Goal: Task Accomplishment & Management: Use online tool/utility

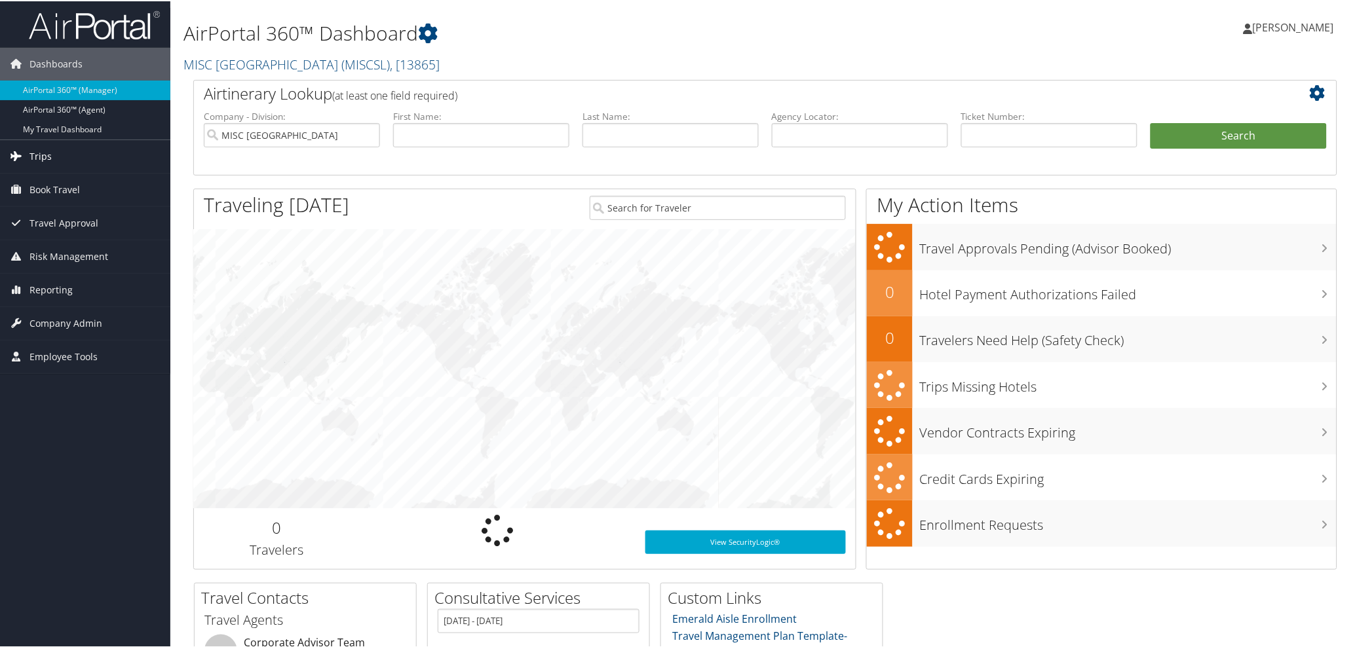
click at [43, 156] on span "Trips" at bounding box center [40, 155] width 22 height 33
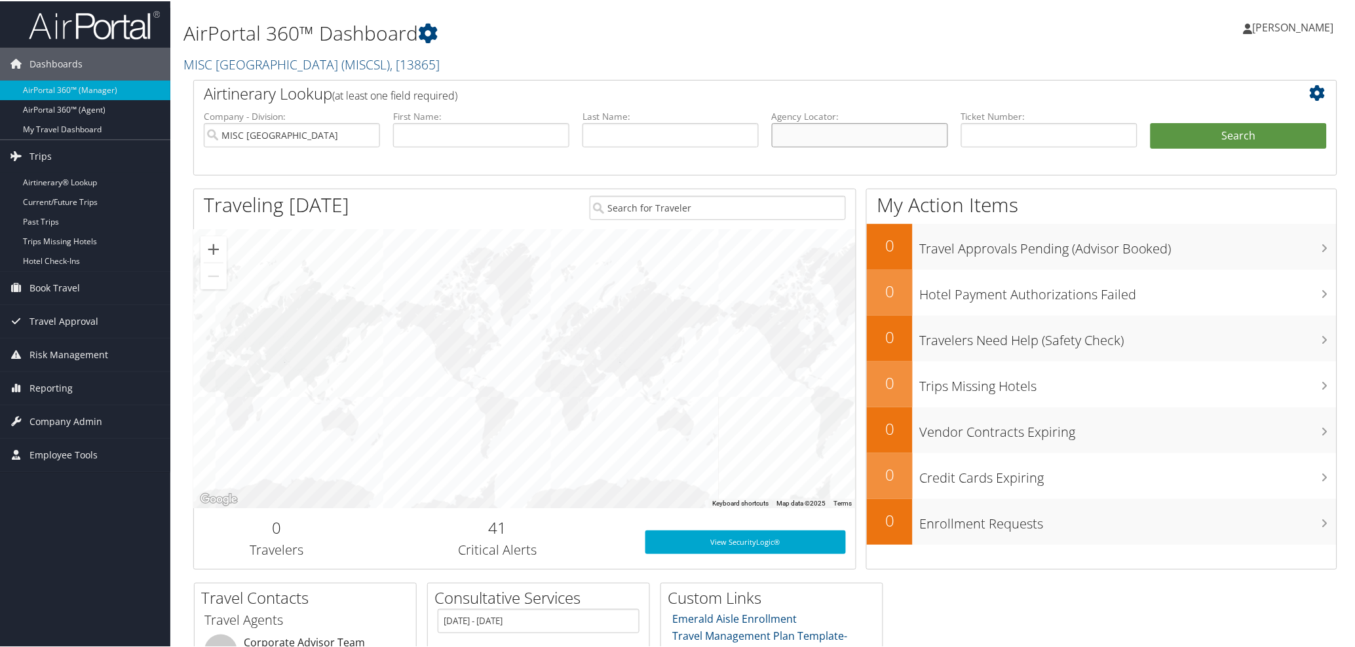
click at [810, 128] on input "text" at bounding box center [860, 134] width 176 height 24
paste input "8900897863722"
type input "8900897863722"
click at [1279, 128] on button "Search" at bounding box center [1239, 135] width 176 height 26
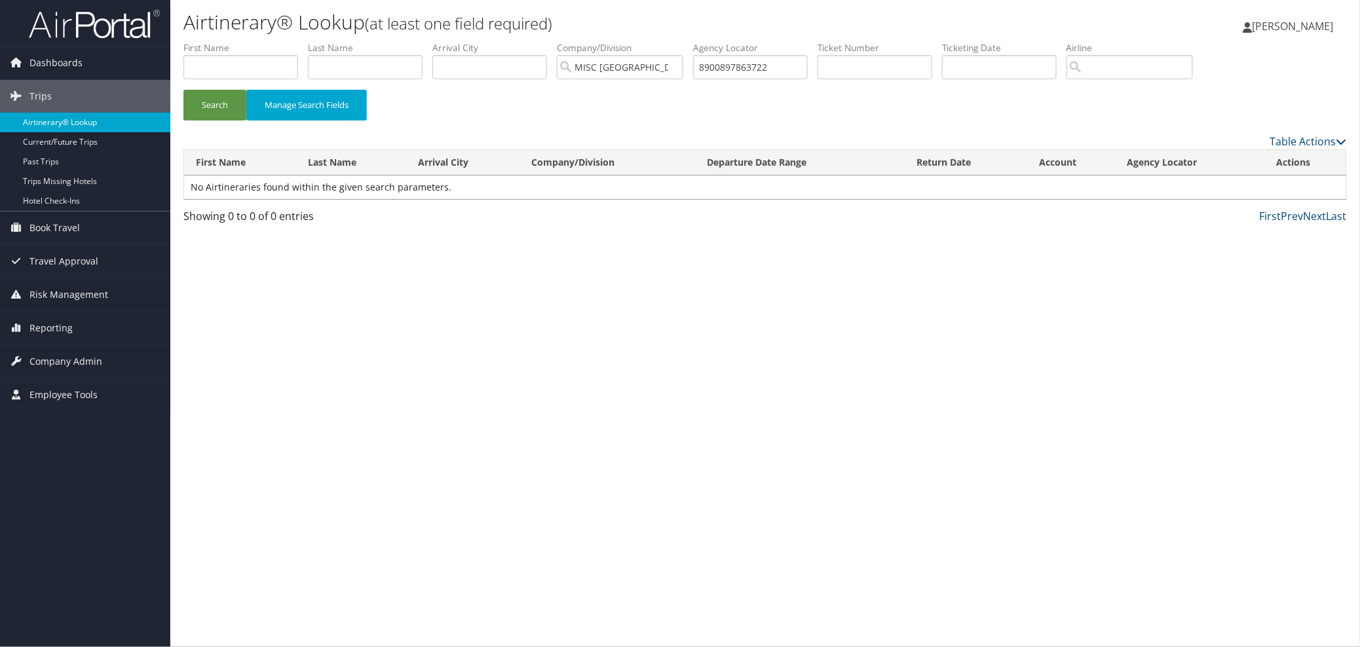
click at [56, 123] on link "Airtinerary® Lookup" at bounding box center [85, 123] width 170 height 20
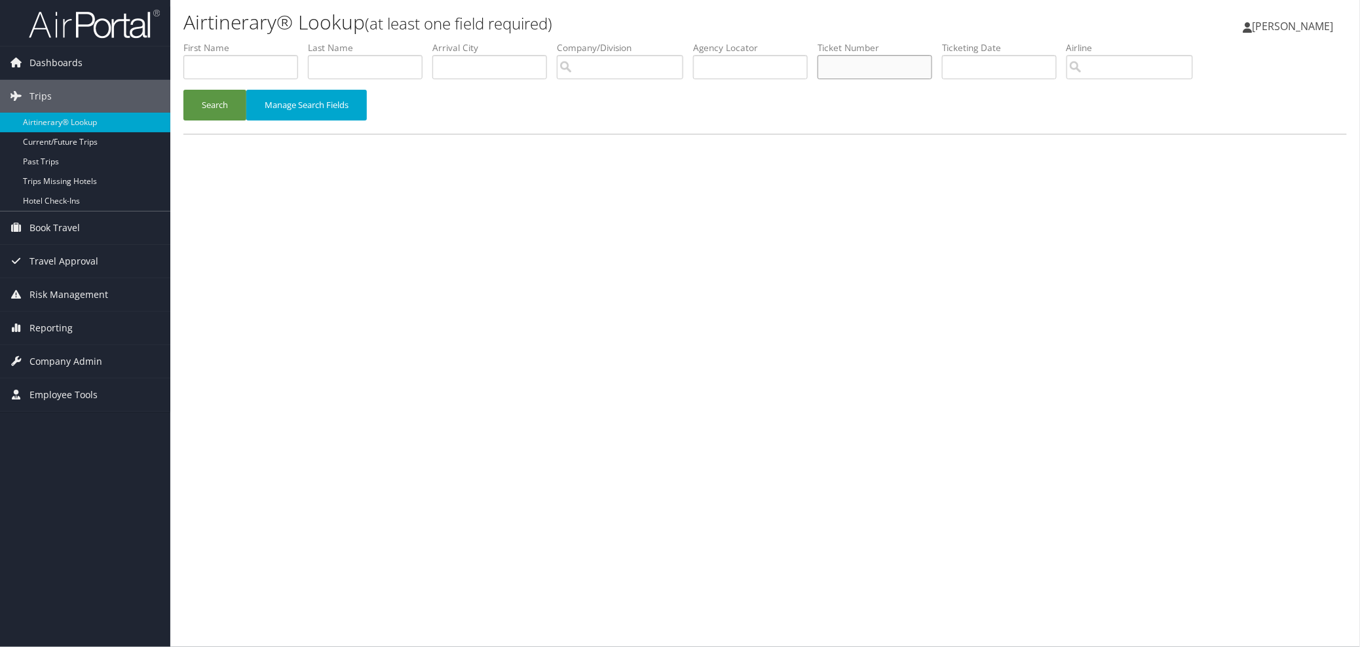
click at [873, 64] on input "text" at bounding box center [875, 67] width 115 height 24
paste input "8900897863722"
type input "8900897863722"
click at [206, 100] on button "Search" at bounding box center [214, 105] width 63 height 31
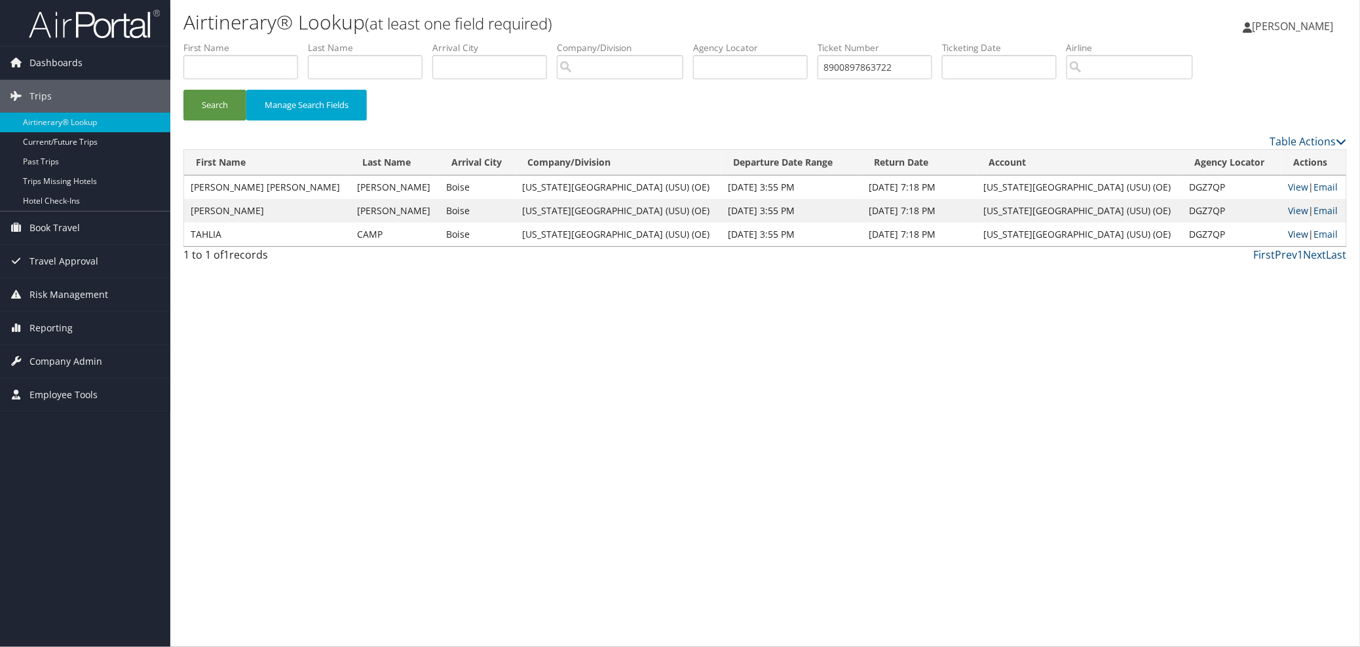
click at [1288, 236] on link "View" at bounding box center [1298, 234] width 20 height 12
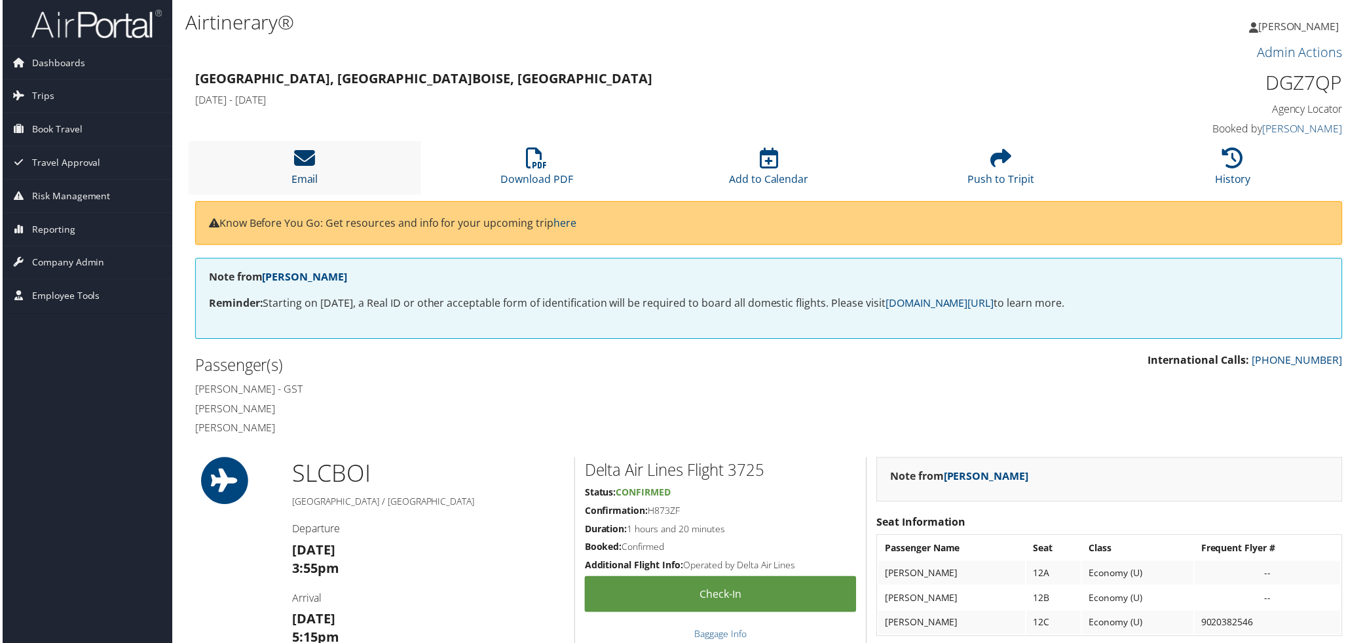
click at [301, 155] on icon at bounding box center [303, 158] width 21 height 21
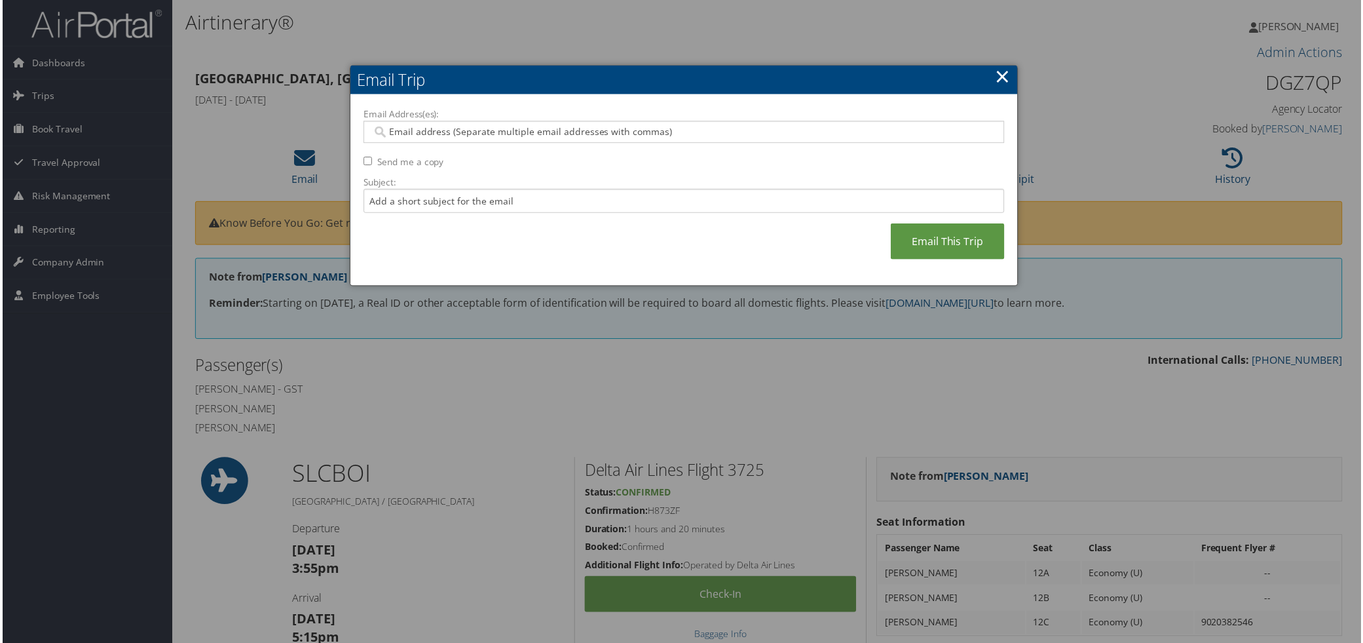
click at [385, 130] on input "Email Address(es):" at bounding box center [684, 132] width 626 height 13
click at [387, 126] on div at bounding box center [683, 132] width 643 height 22
paste input "[PERSON_NAME][EMAIL_ADDRESS][PERSON_NAME][DOMAIN_NAME]"
type input "connie.panter@usu.edu"
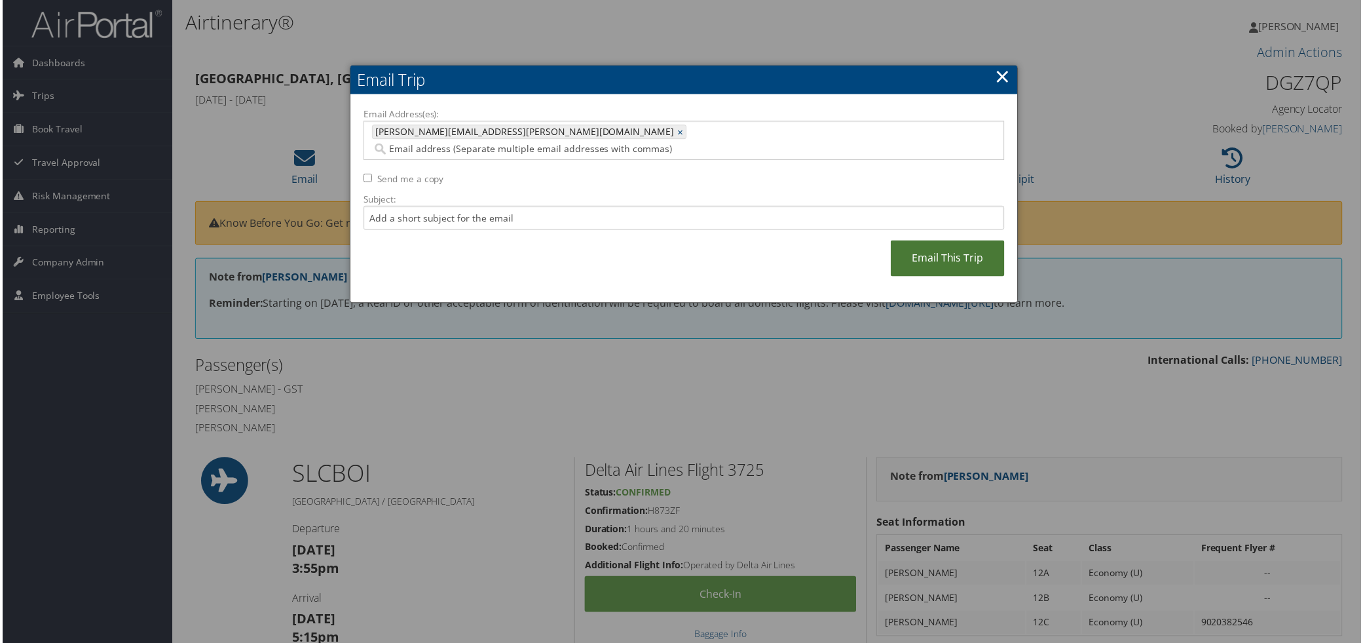
click at [926, 241] on link "Email This Trip" at bounding box center [949, 259] width 114 height 36
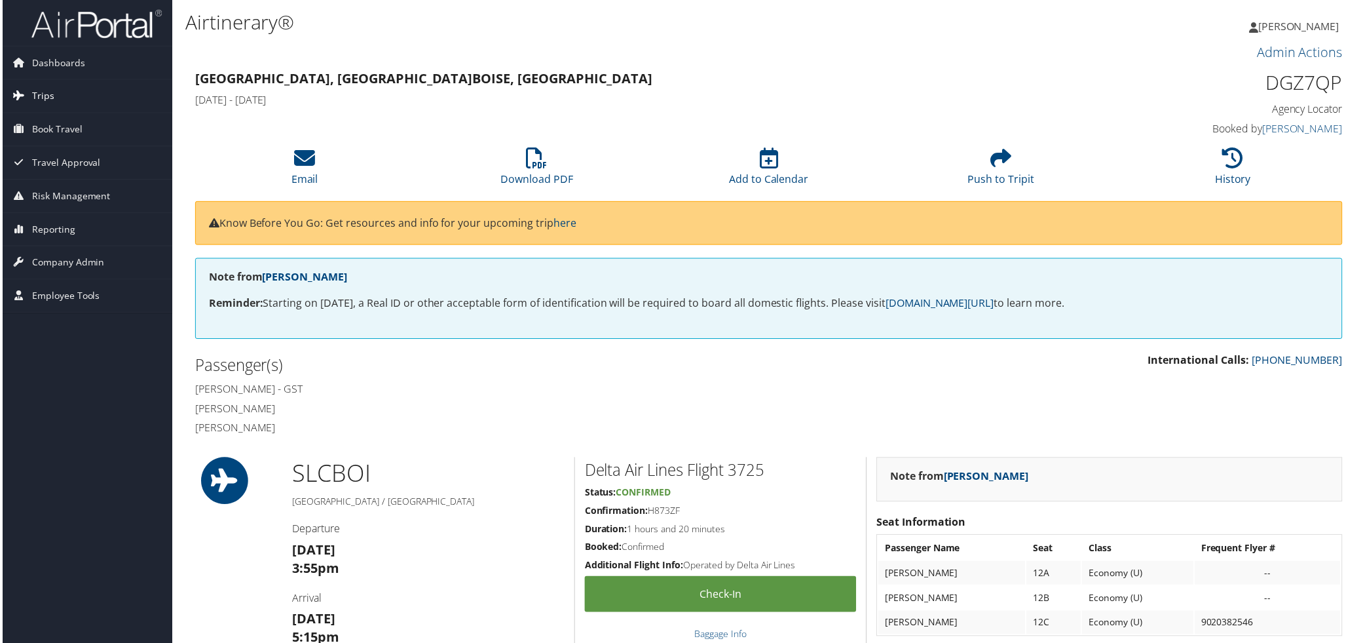
click at [51, 99] on link "Trips" at bounding box center [85, 96] width 170 height 33
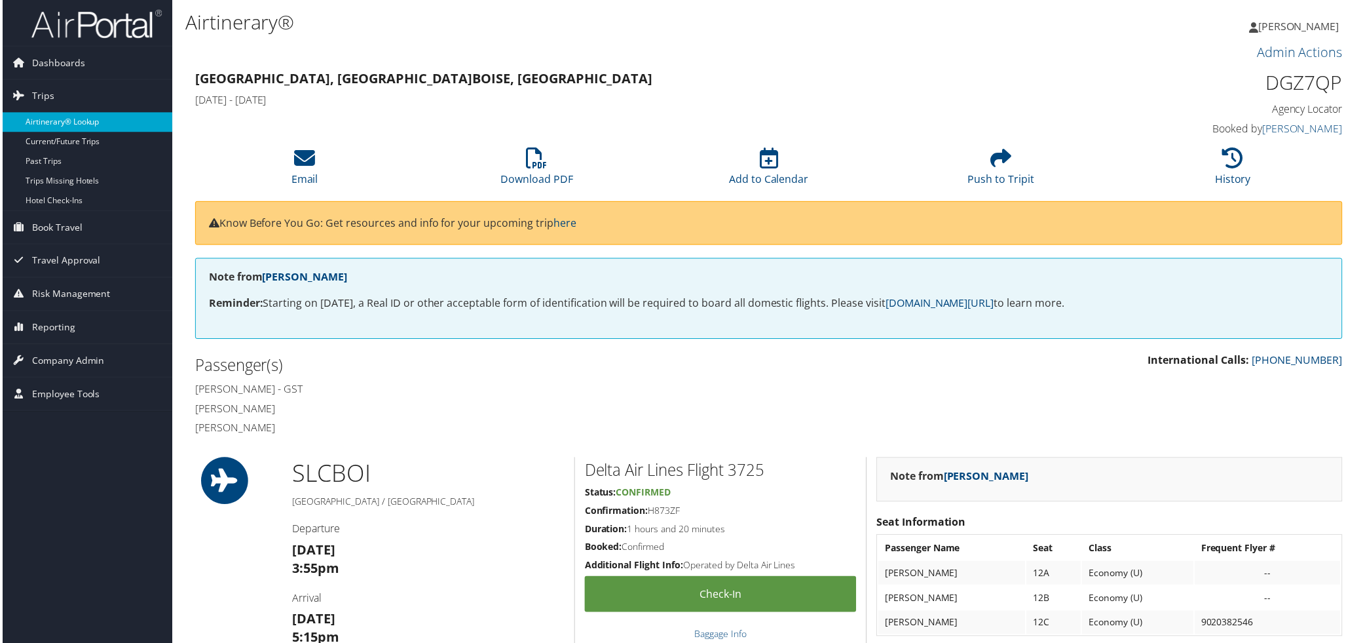
click at [64, 124] on link "Airtinerary® Lookup" at bounding box center [85, 123] width 170 height 20
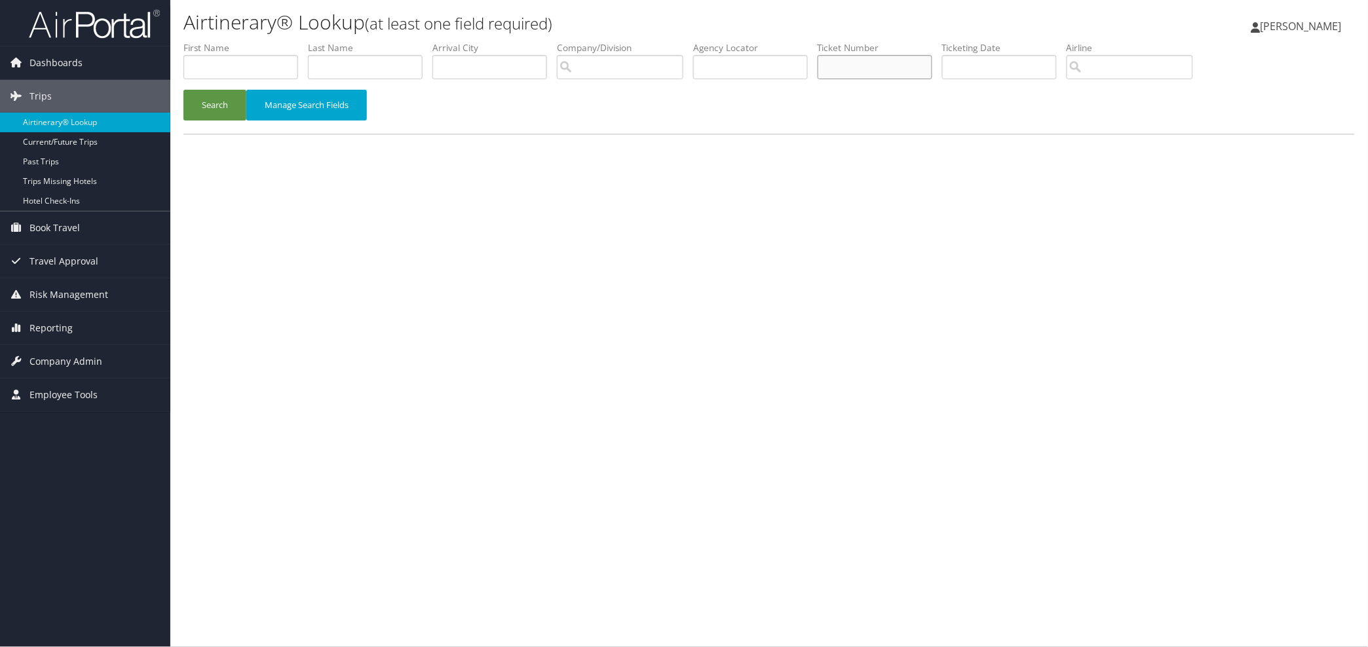
click at [889, 70] on input "text" at bounding box center [875, 67] width 115 height 24
paste input "8900897863724"
type input "8900897863724"
click at [225, 102] on button "Search" at bounding box center [214, 105] width 63 height 31
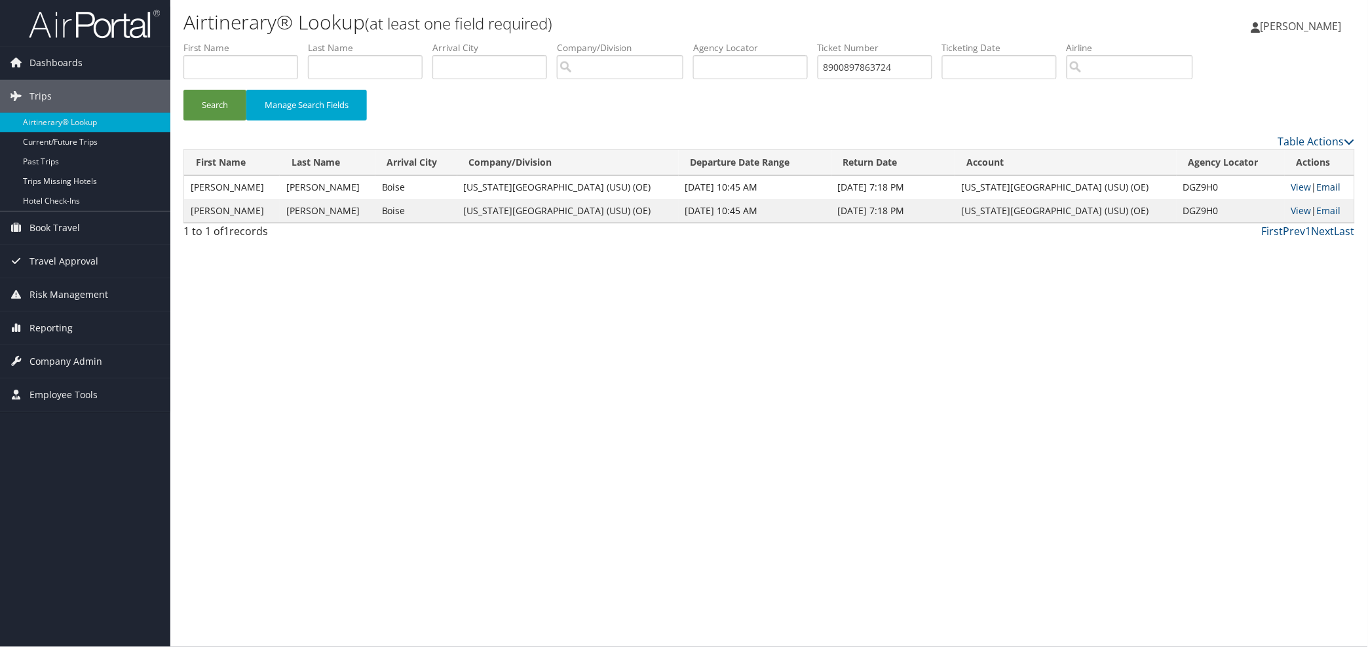
click at [1324, 187] on link "Email" at bounding box center [1329, 187] width 24 height 12
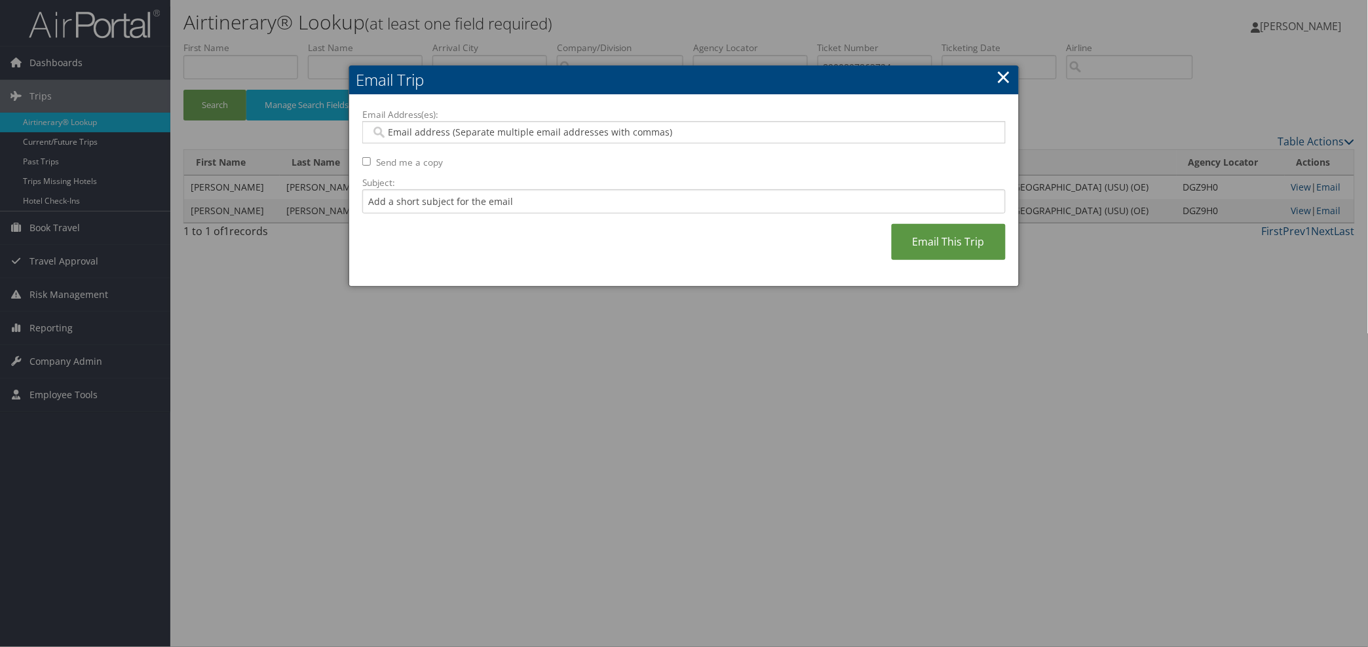
click at [394, 132] on input "Email Address(es):" at bounding box center [684, 132] width 626 height 13
paste input "[PERSON_NAME][EMAIL_ADDRESS][PERSON_NAME][DOMAIN_NAME]"
type input "[PERSON_NAME][EMAIL_ADDRESS][PERSON_NAME][DOMAIN_NAME]"
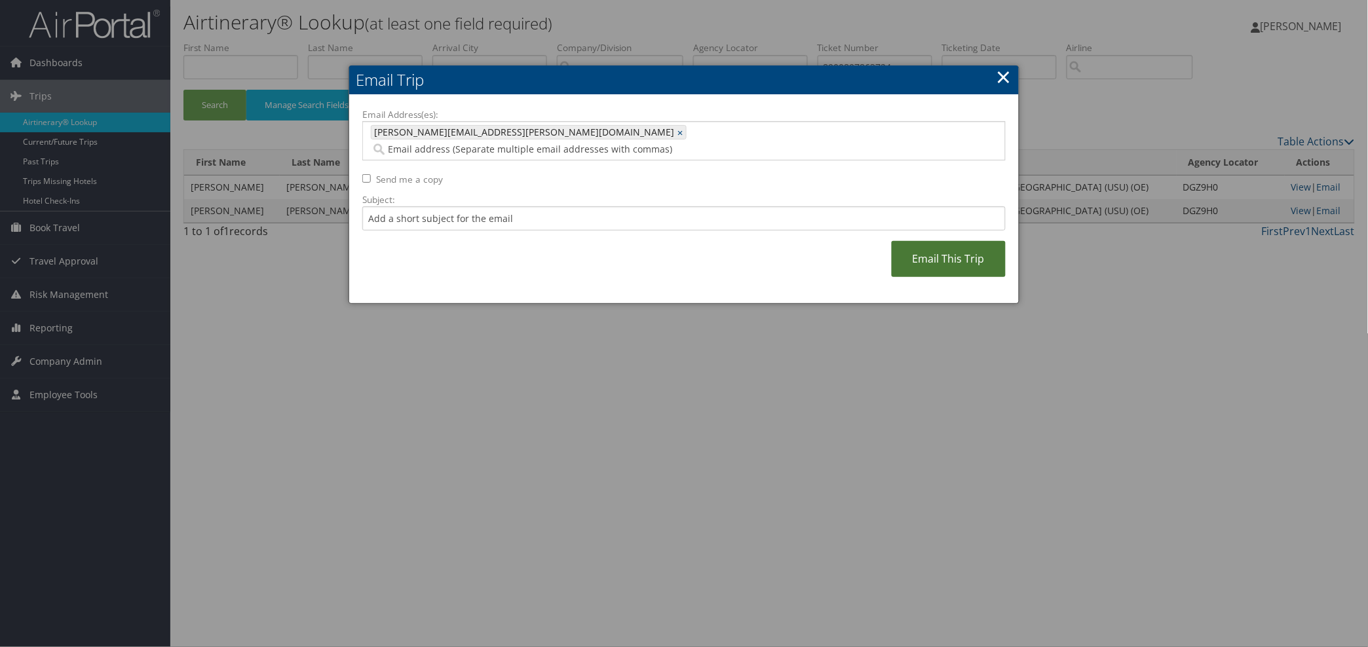
click at [938, 248] on link "Email This Trip" at bounding box center [949, 259] width 114 height 36
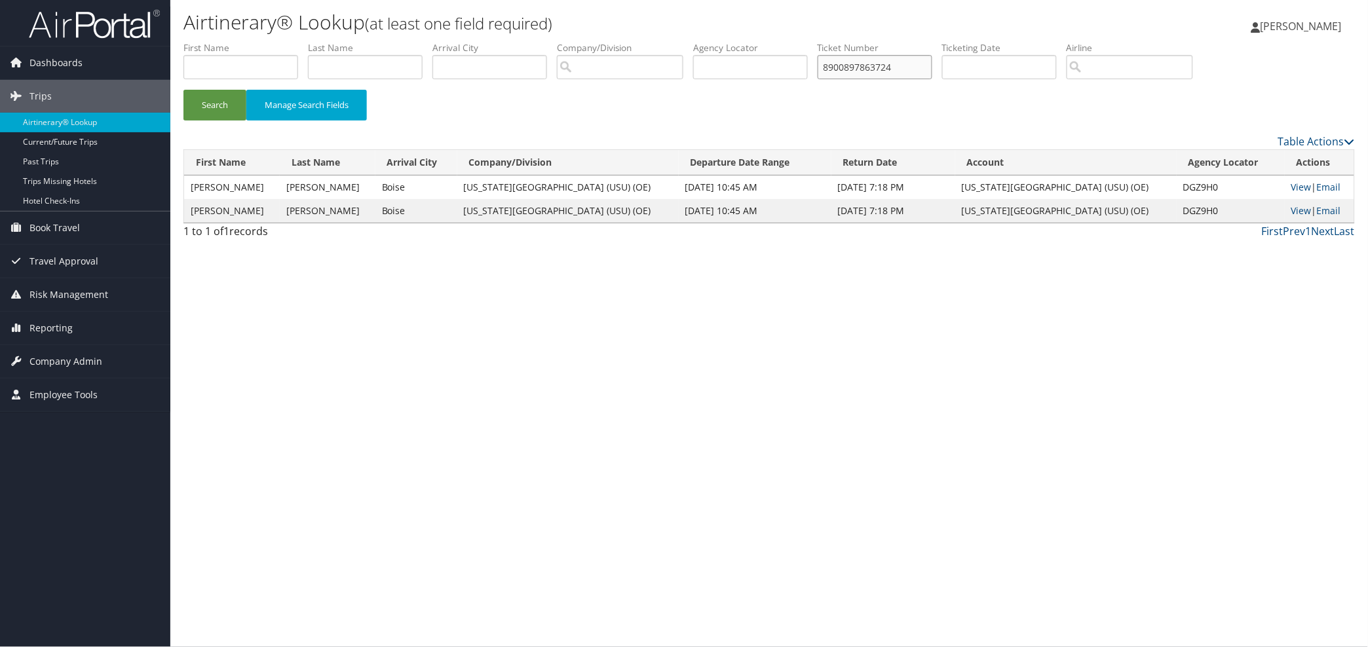
drag, startPoint x: 944, startPoint y: 64, endPoint x: 819, endPoint y: 66, distance: 125.2
click at [819, 41] on ul "First Name Last Name Departure City Arrival City Company/Division Airport/City …" at bounding box center [769, 41] width 1172 height 0
type input "8900897863723"
click at [183, 90] on button "Search" at bounding box center [214, 105] width 63 height 31
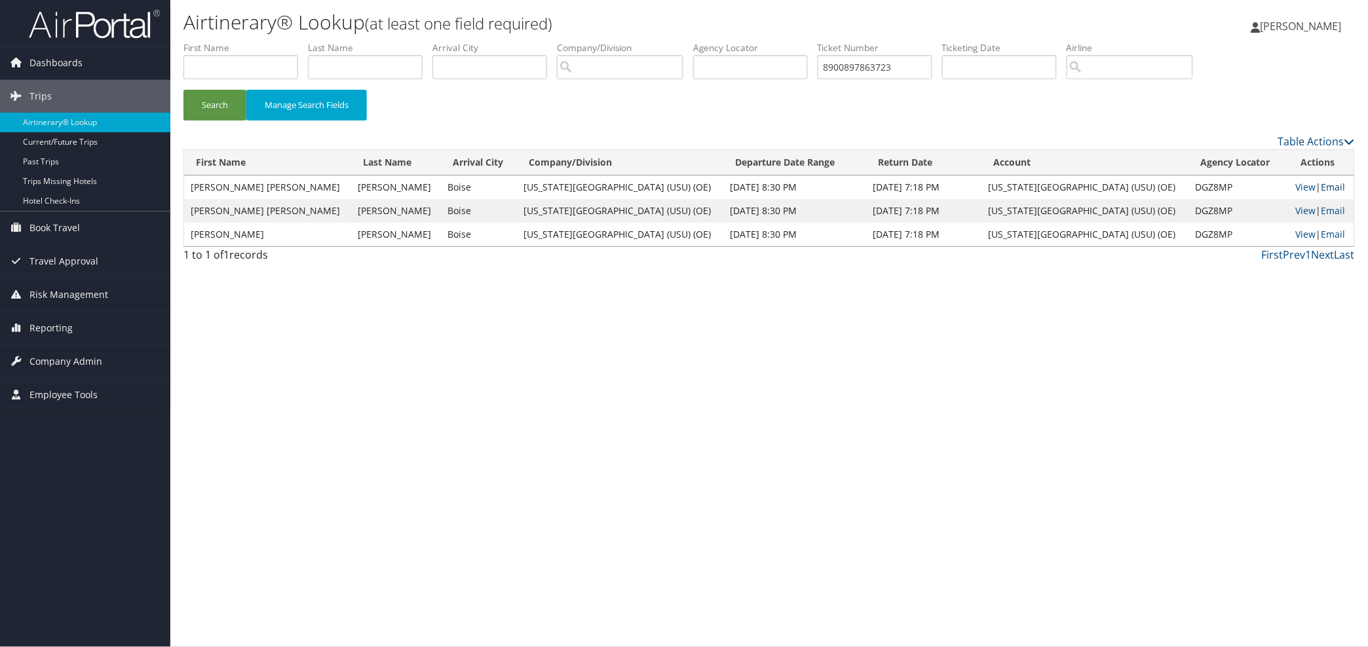
click at [1327, 187] on link "Email" at bounding box center [1334, 187] width 24 height 12
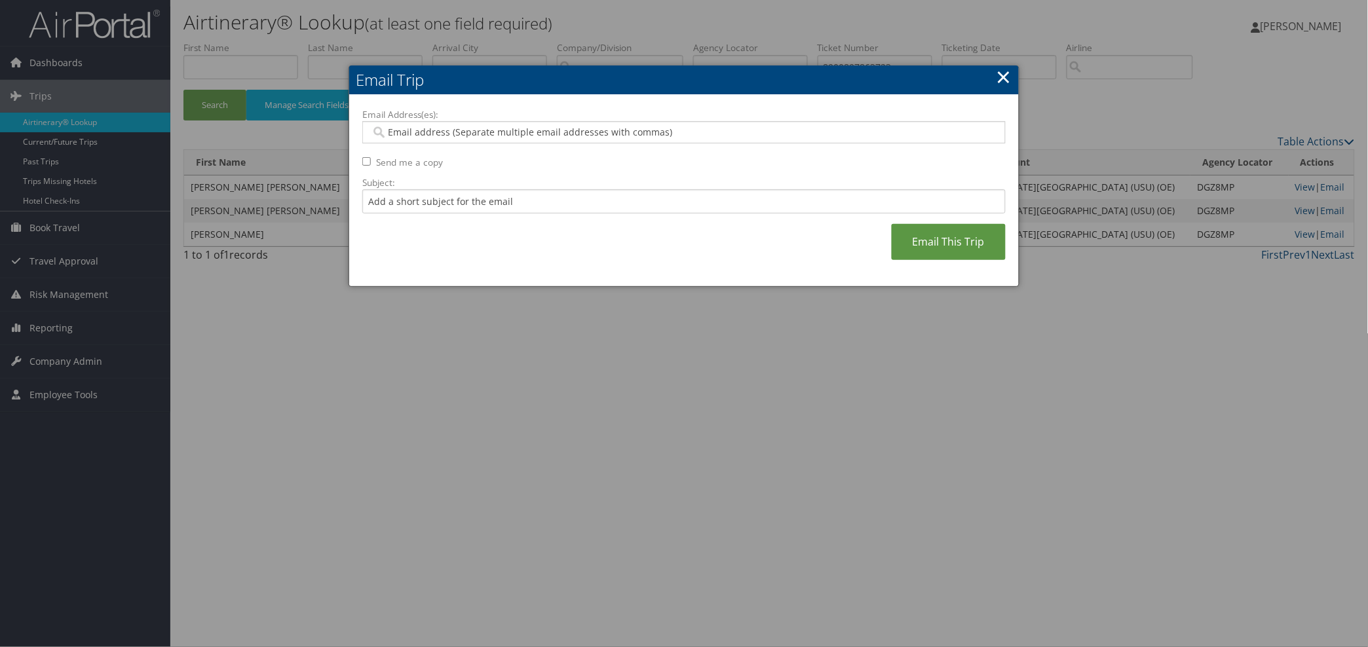
click at [390, 135] on input "Email Address(es):" at bounding box center [684, 132] width 626 height 13
paste input "connie.panter@usu.edu"
type input "connie.panter@usu.edu"
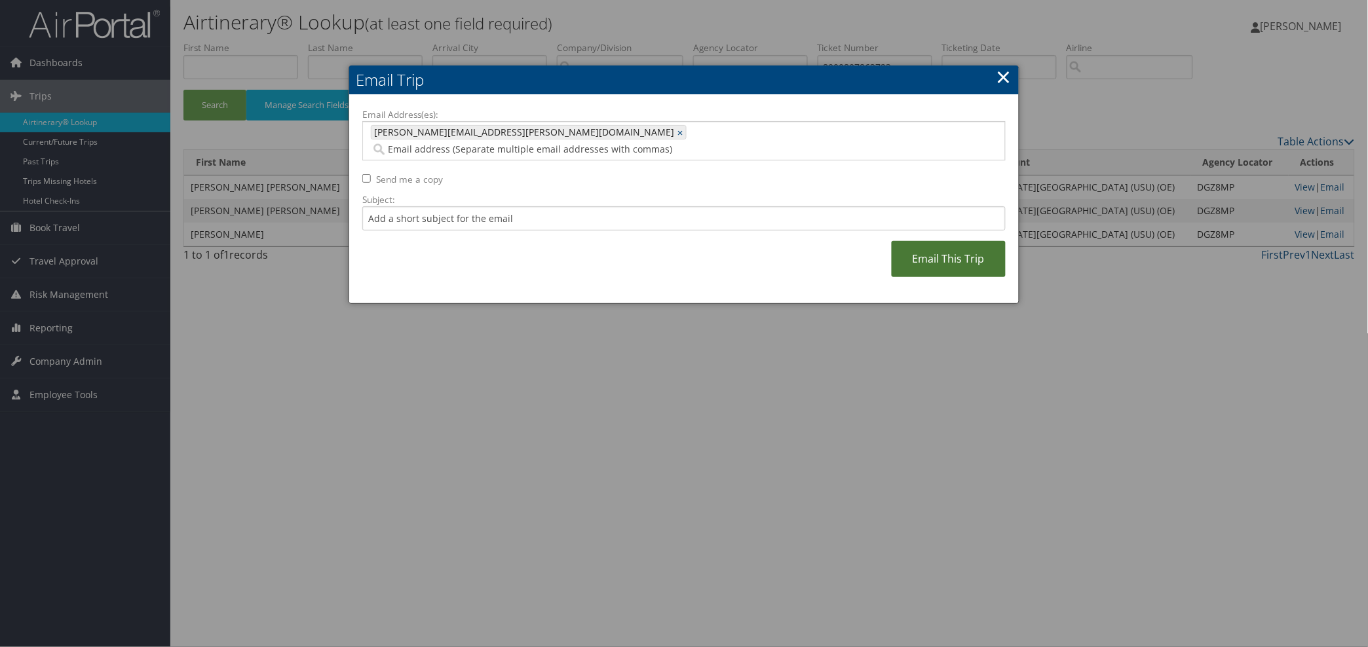
click at [964, 248] on link "Email This Trip" at bounding box center [949, 259] width 114 height 36
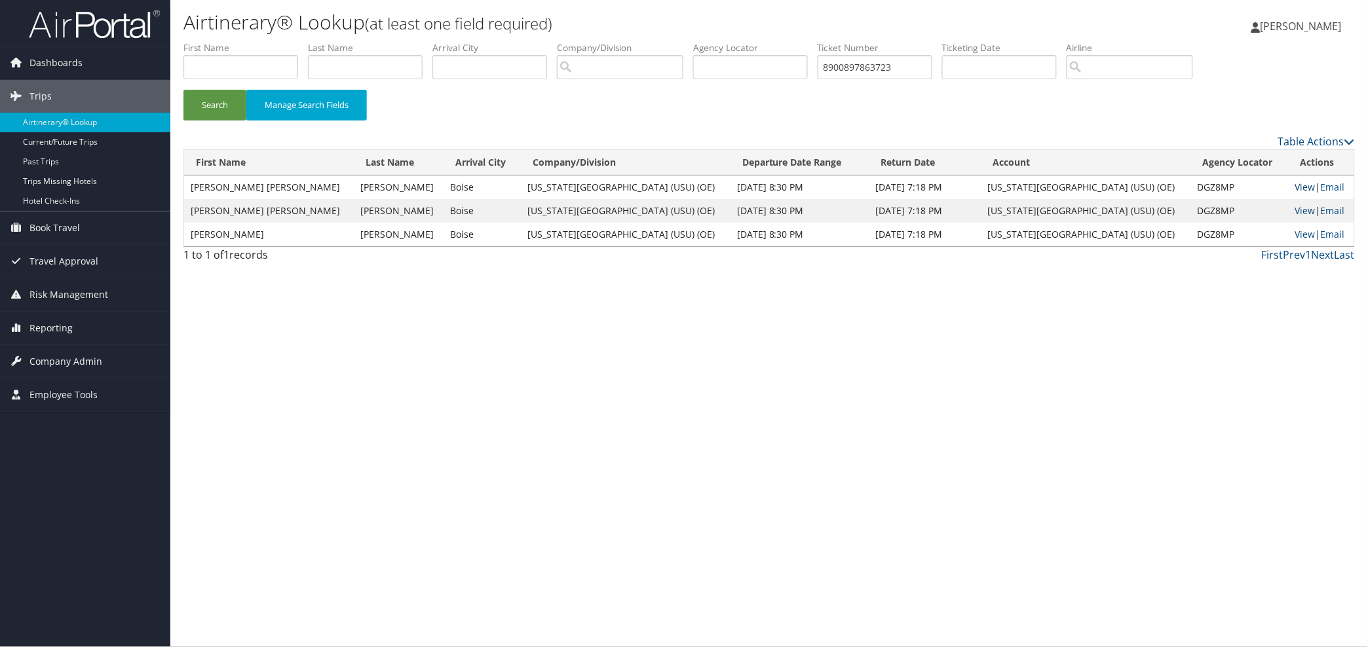
click at [1295, 185] on link "View" at bounding box center [1305, 187] width 20 height 12
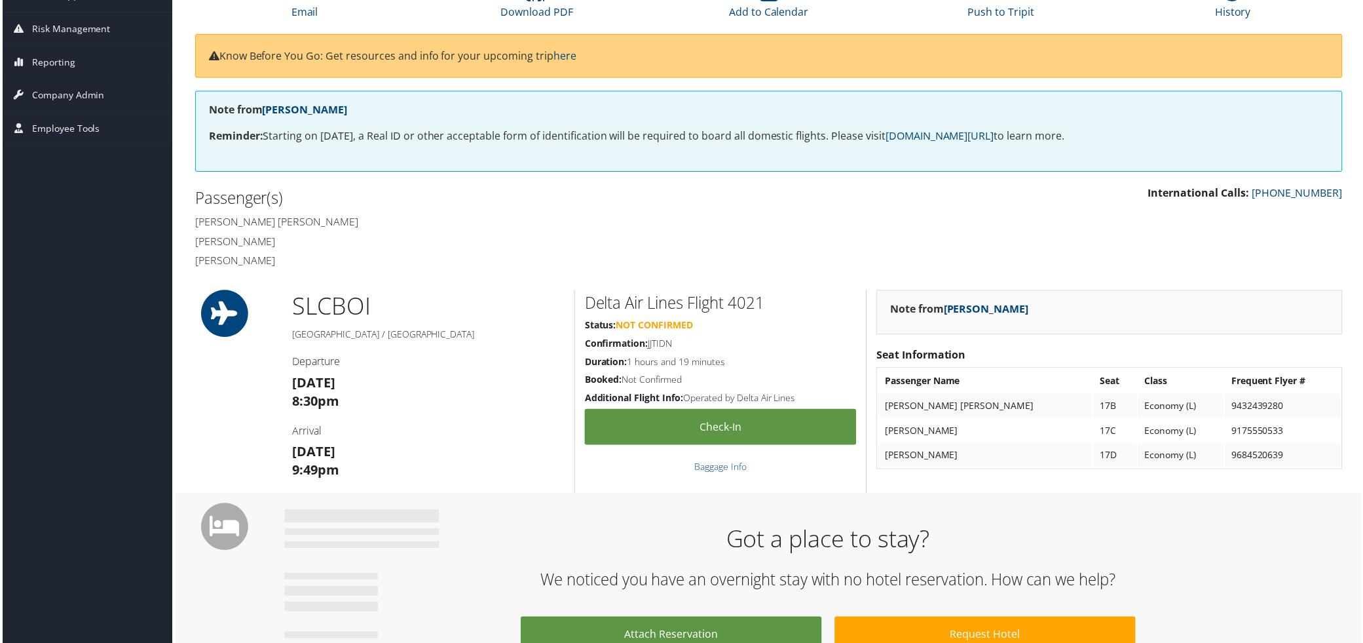
scroll to position [168, 0]
